Goal: Information Seeking & Learning: Learn about a topic

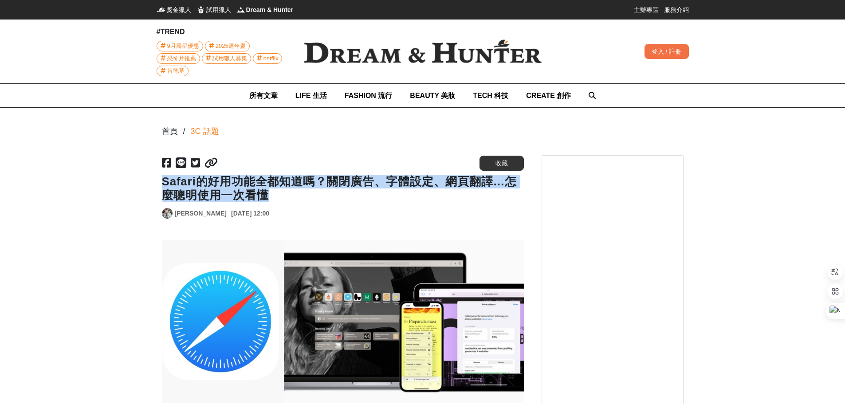
drag, startPoint x: 165, startPoint y: 181, endPoint x: 460, endPoint y: 203, distance: 295.8
click at [460, 203] on div "[URL][DOMAIN_NAME] 收藏 Safari的好用功能全都知道嗎？關閉廣告、字體設定、網頁翻譯…怎麼聰明使用一次看懂 [PERSON_NAME] …" at bounding box center [343, 188] width 362 height 67
copy h1 "Safari的好用功能全都知道嗎？關閉廣告、字體設定、網頁翻譯…怎麼聰明使用一次看懂"
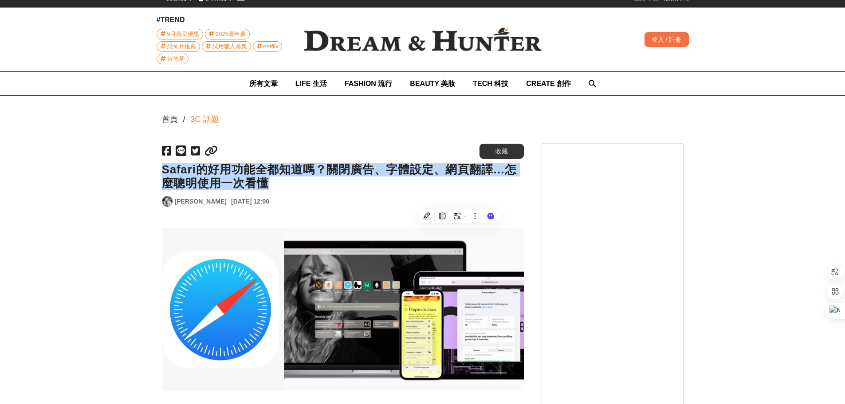
scroll to position [222, 0]
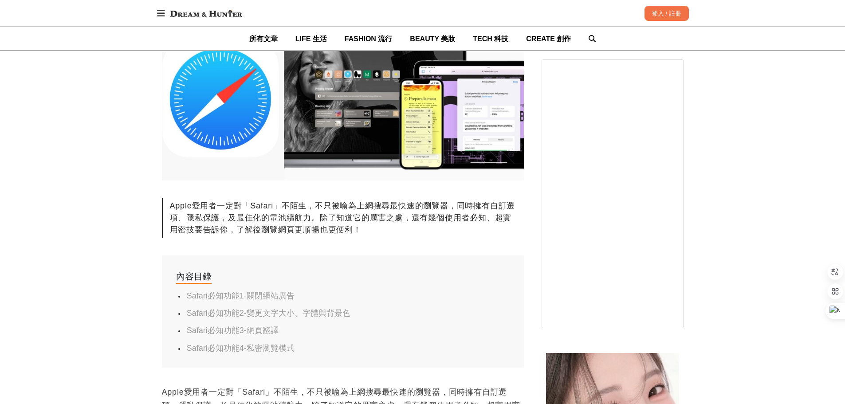
click at [428, 279] on div "內容目錄" at bounding box center [343, 277] width 334 height 14
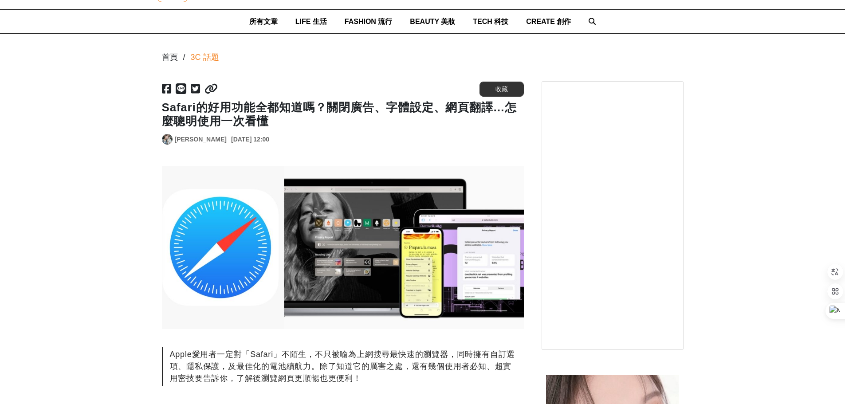
scroll to position [0, 0]
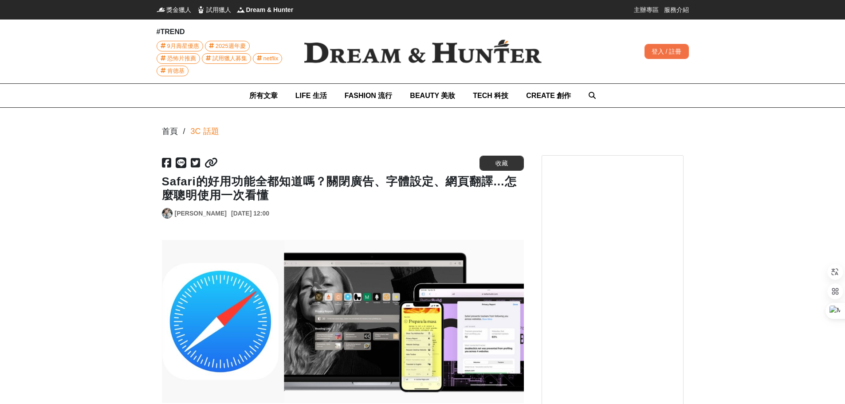
click at [384, 201] on h1 "Safari的好用功能全都知道嗎？關閉廣告、字體設定、網頁翻譯…怎麼聰明使用一次看懂" at bounding box center [343, 189] width 362 height 28
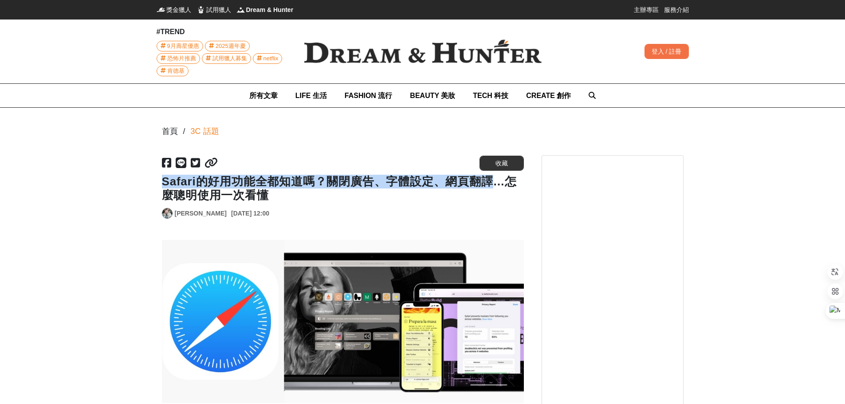
drag, startPoint x: 164, startPoint y: 182, endPoint x: 491, endPoint y: 184, distance: 327.0
click at [491, 184] on h1 "Safari的好用功能全都知道嗎？關閉廣告、字體設定、網頁翻譯…怎麼聰明使用一次看懂" at bounding box center [343, 189] width 362 height 28
copy h1 "Safari的好用功能全都知道嗎？關閉廣告、字體設定、網頁翻譯"
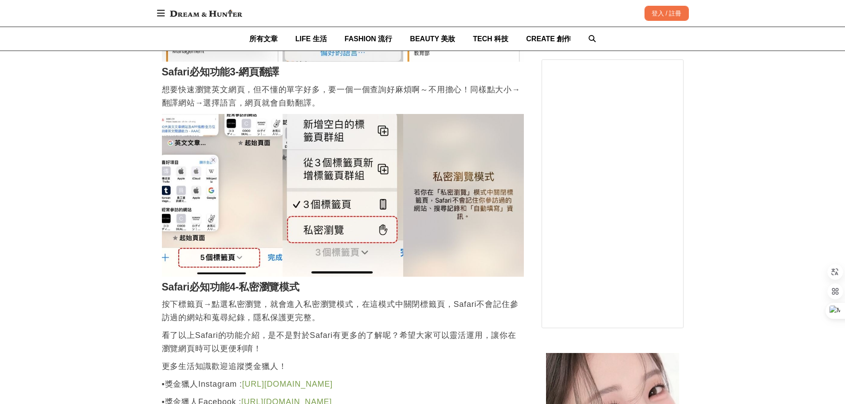
scroll to position [1257, 0]
